Goal: Register for event/course

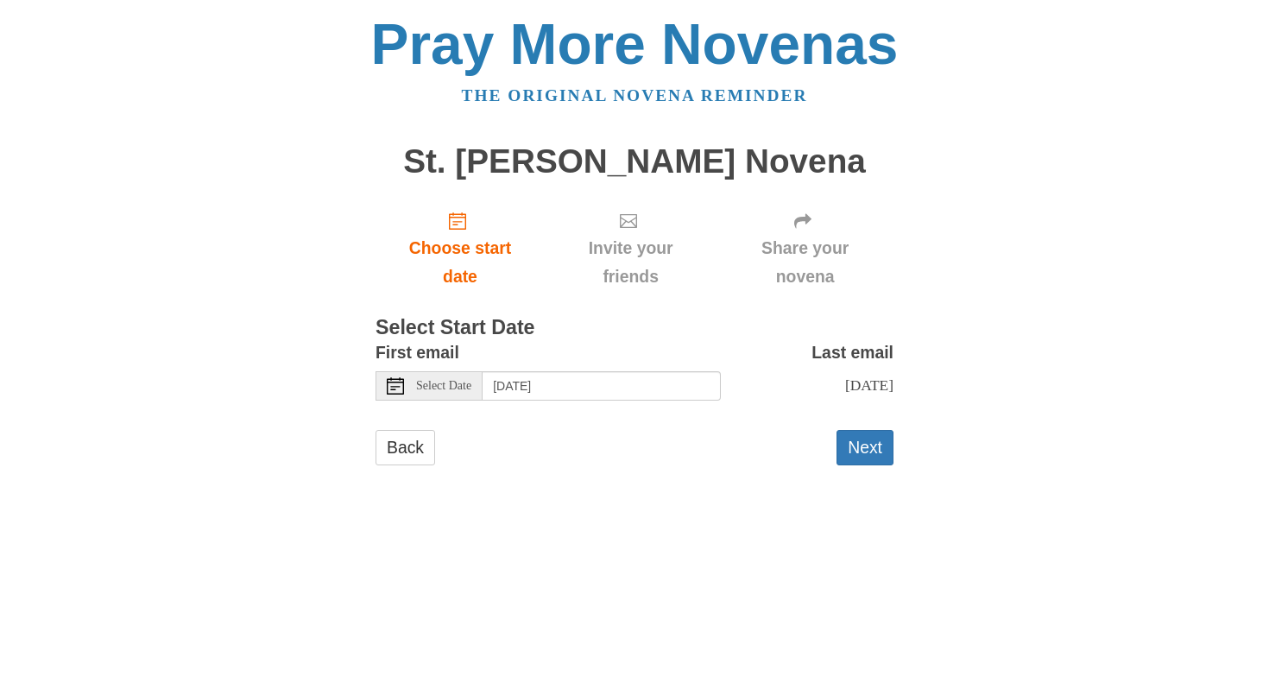
click at [452, 391] on span "Select Date" at bounding box center [443, 386] width 55 height 12
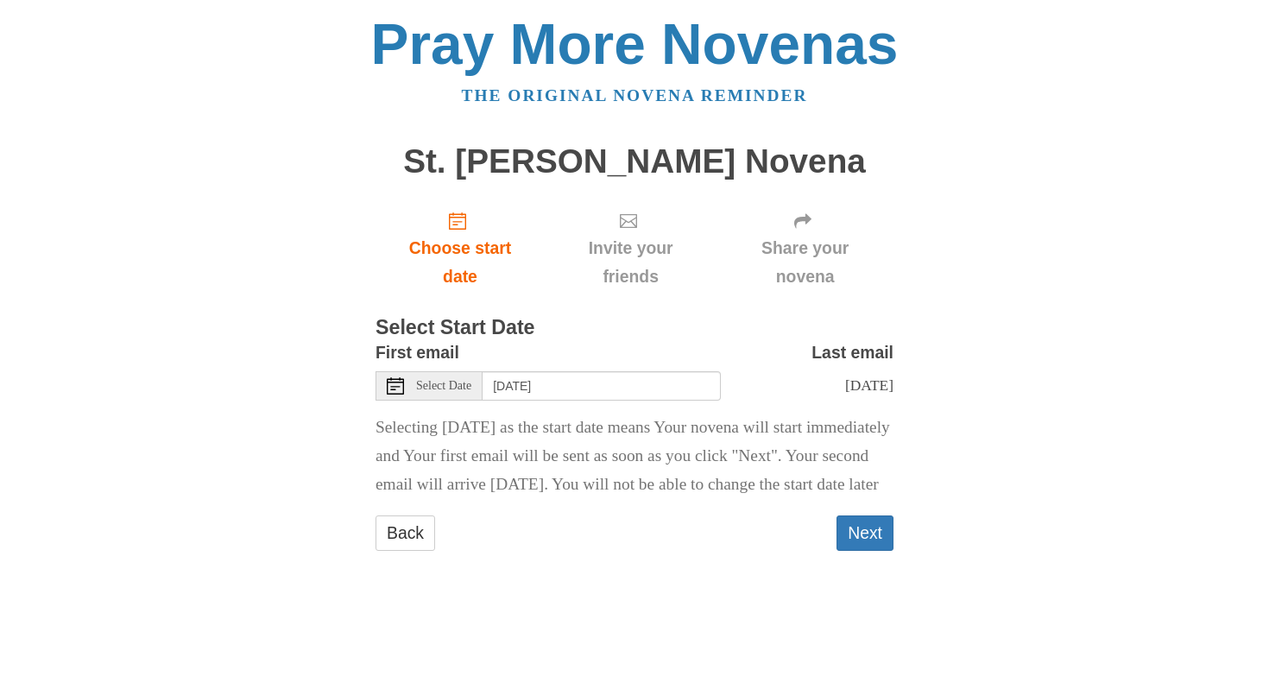
click at [443, 389] on span "Select Date" at bounding box center [443, 386] width 55 height 12
click at [411, 375] on div "Select Date" at bounding box center [429, 385] width 107 height 29
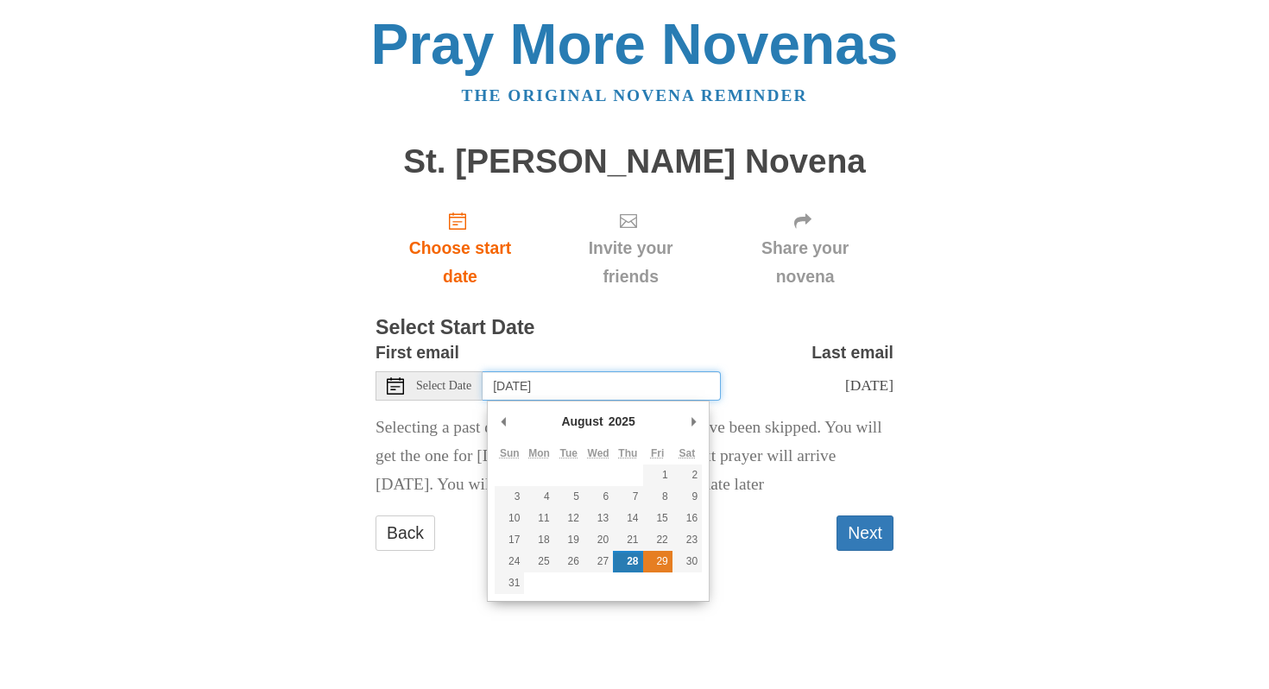
type input "Friday, August 29th"
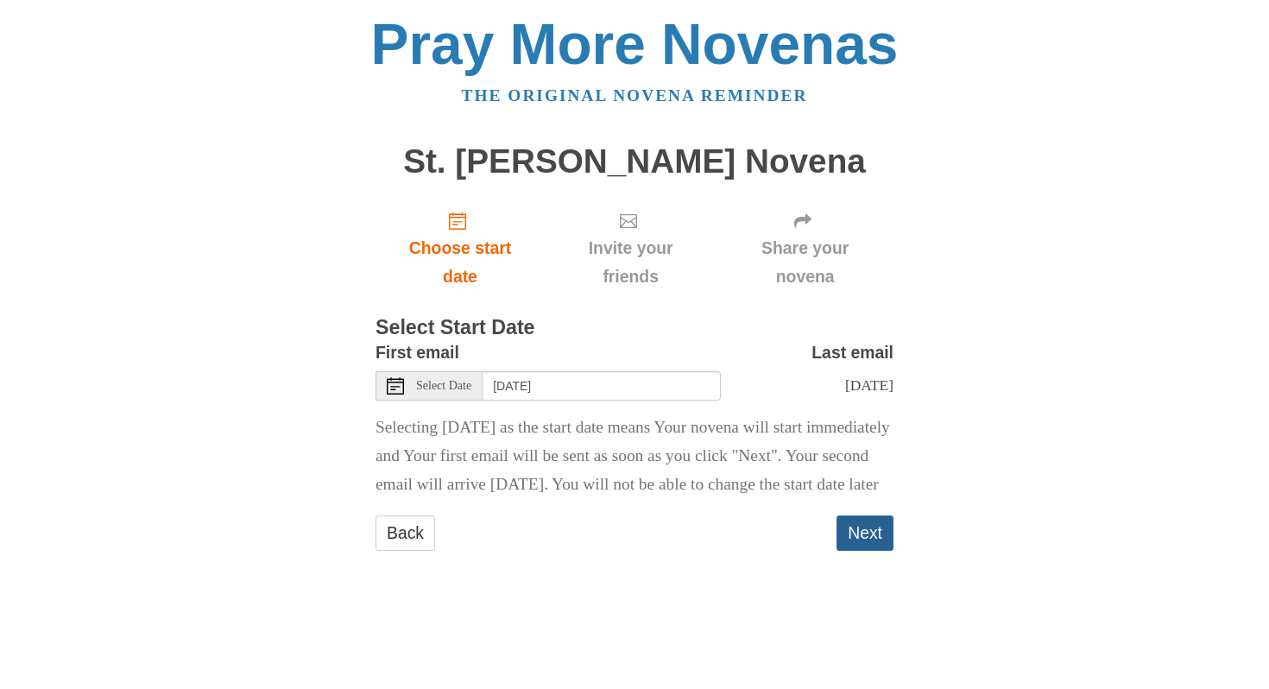
click at [866, 551] on button "Next" at bounding box center [865, 532] width 57 height 35
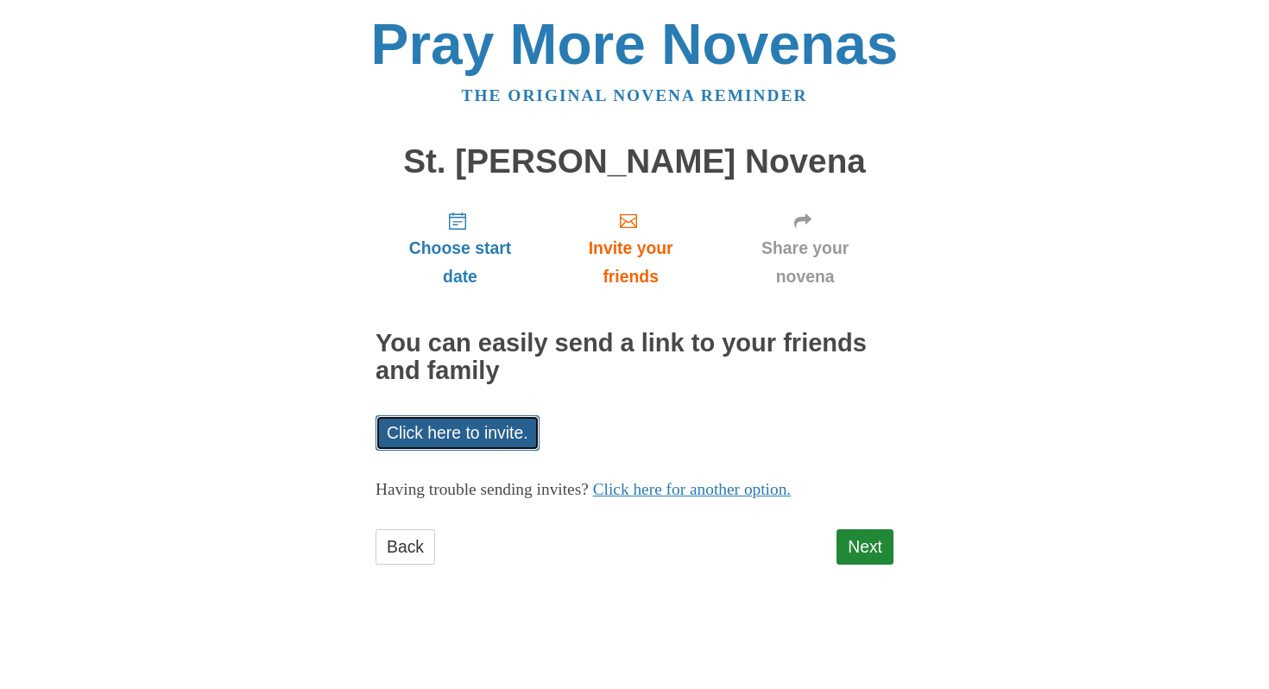
click at [439, 424] on link "Click here to invite." at bounding box center [458, 432] width 164 height 35
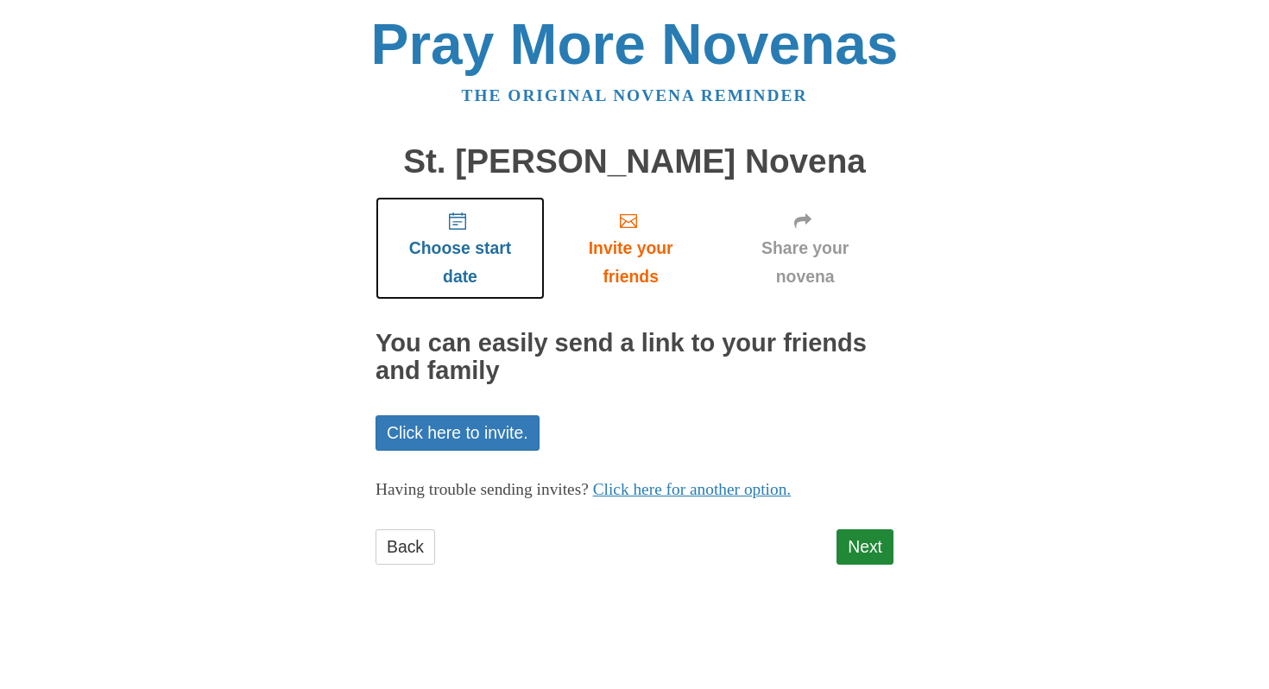
click at [458, 237] on span "Choose start date" at bounding box center [460, 262] width 135 height 57
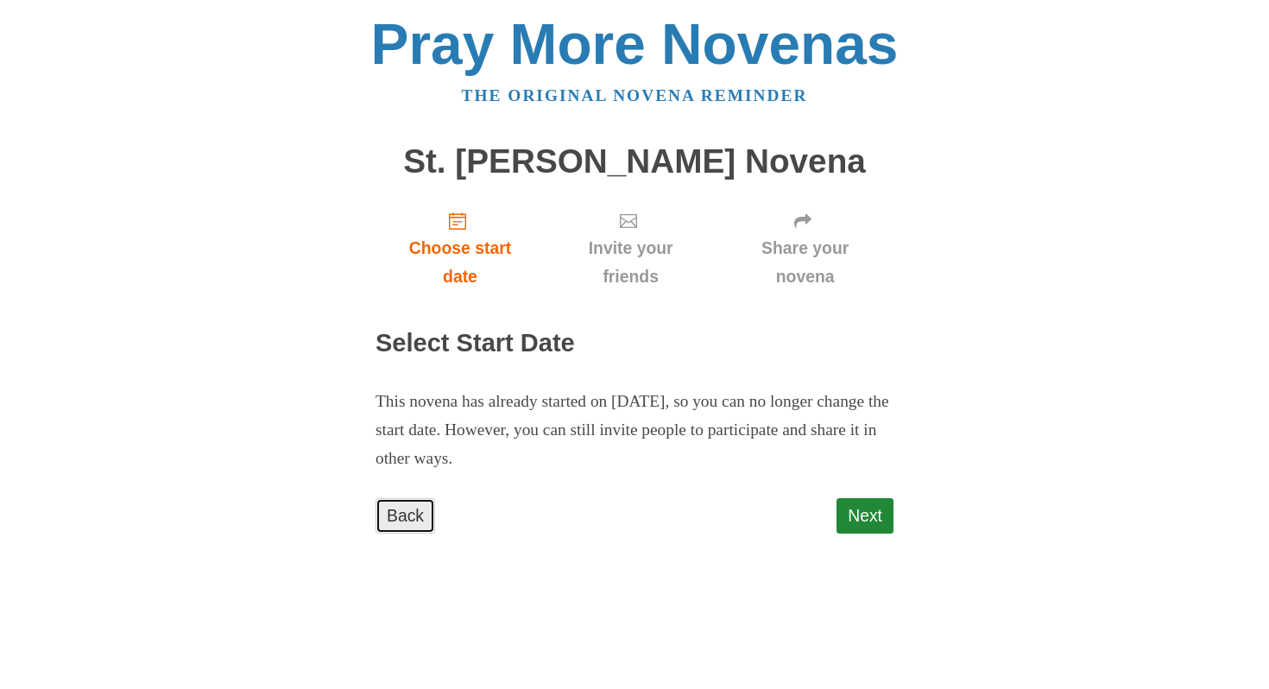
click at [401, 509] on link "Back" at bounding box center [406, 515] width 60 height 35
